Goal: Register for event/course

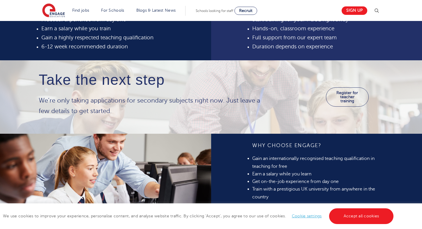
scroll to position [285, 0]
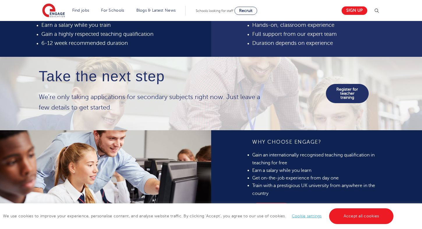
click at [341, 103] on link "Register for teacher training" at bounding box center [347, 93] width 43 height 19
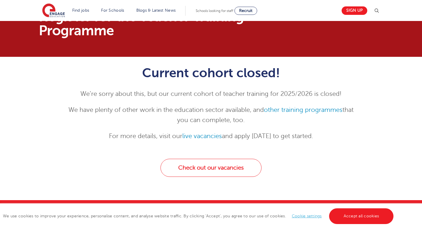
scroll to position [24, 0]
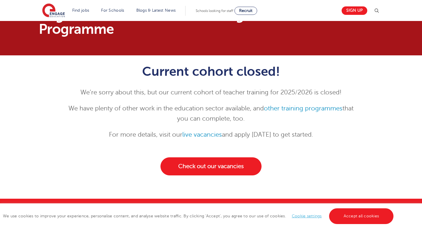
click at [225, 165] on link "Check out our vacancies" at bounding box center [211, 166] width 101 height 18
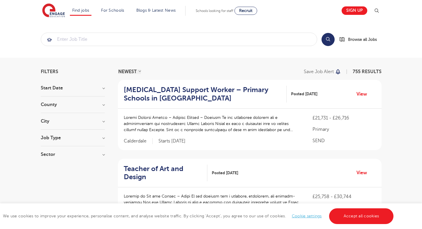
click at [87, 105] on h3 "County" at bounding box center [73, 104] width 64 height 5
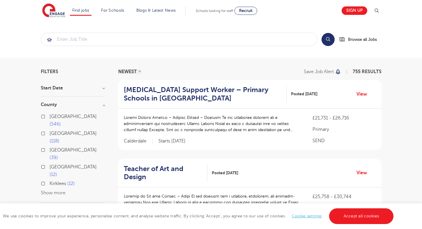
click at [55, 190] on button "Show more" at bounding box center [53, 192] width 25 height 5
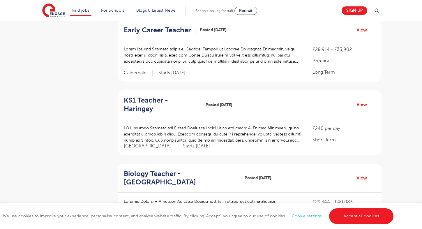
scroll to position [430, 0]
